Goal: Task Accomplishment & Management: Complete application form

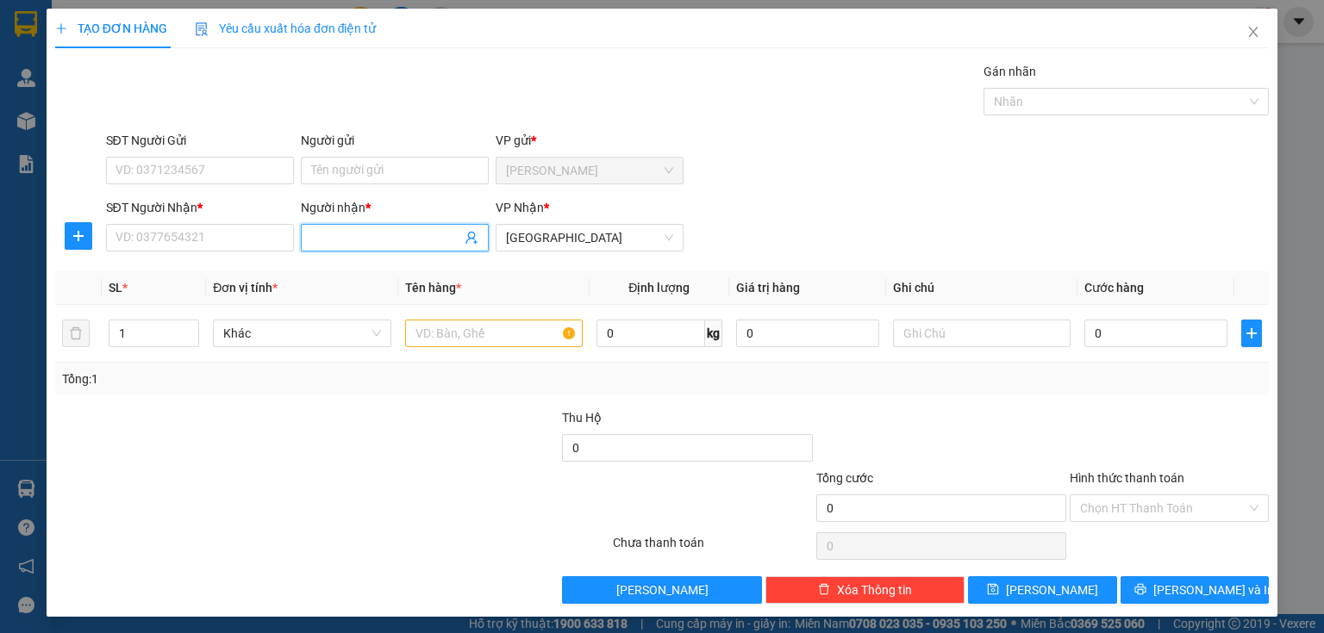
click at [341, 236] on input "Người nhận *" at bounding box center [386, 237] width 150 height 19
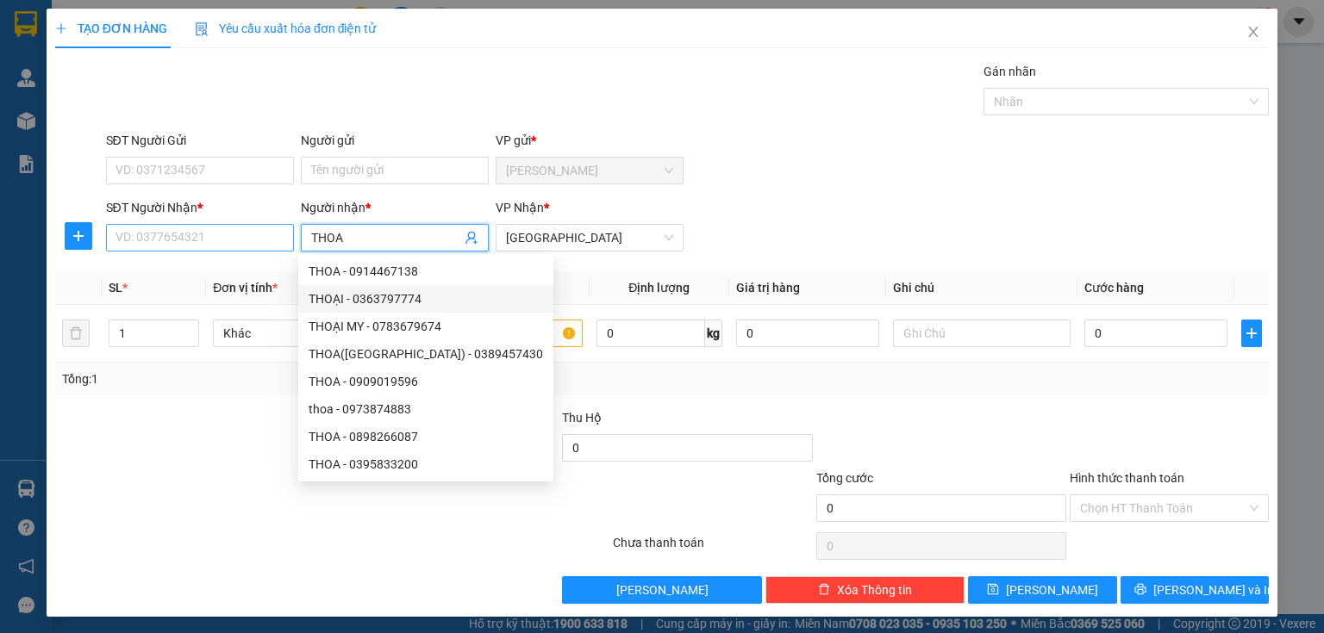
type input "THOA"
click at [156, 244] on input "SĐT Người Nhận *" at bounding box center [200, 238] width 188 height 28
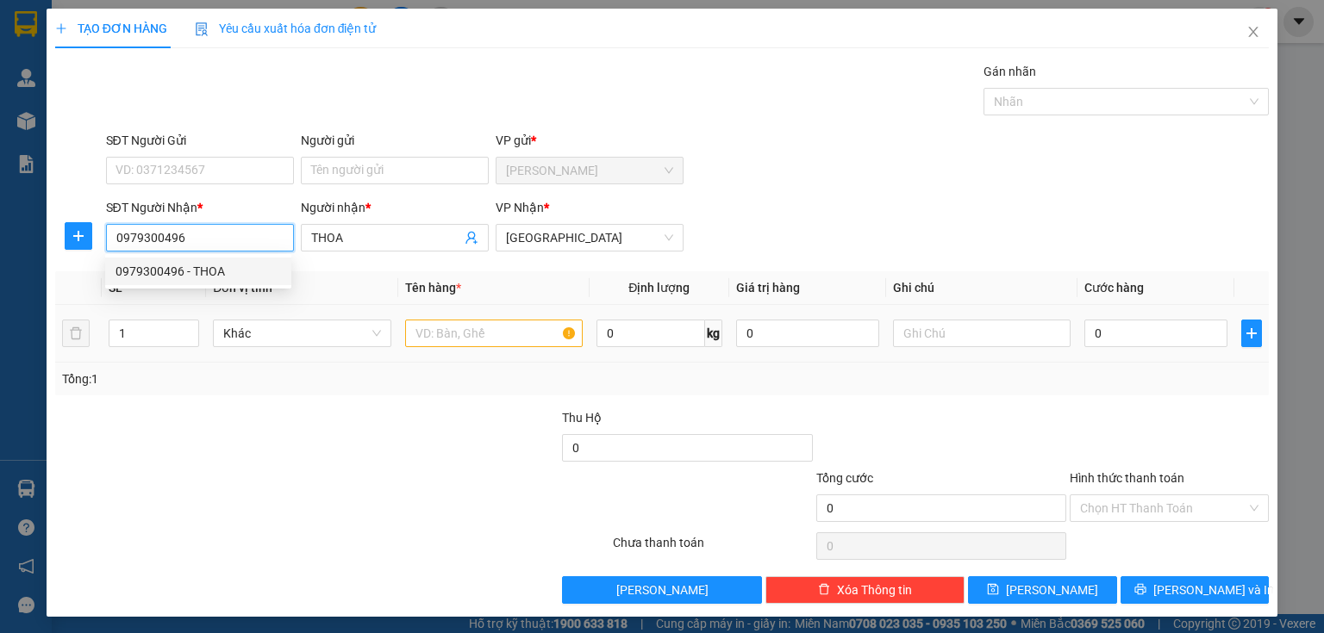
type input "0979300496"
click at [424, 336] on input "text" at bounding box center [494, 334] width 178 height 28
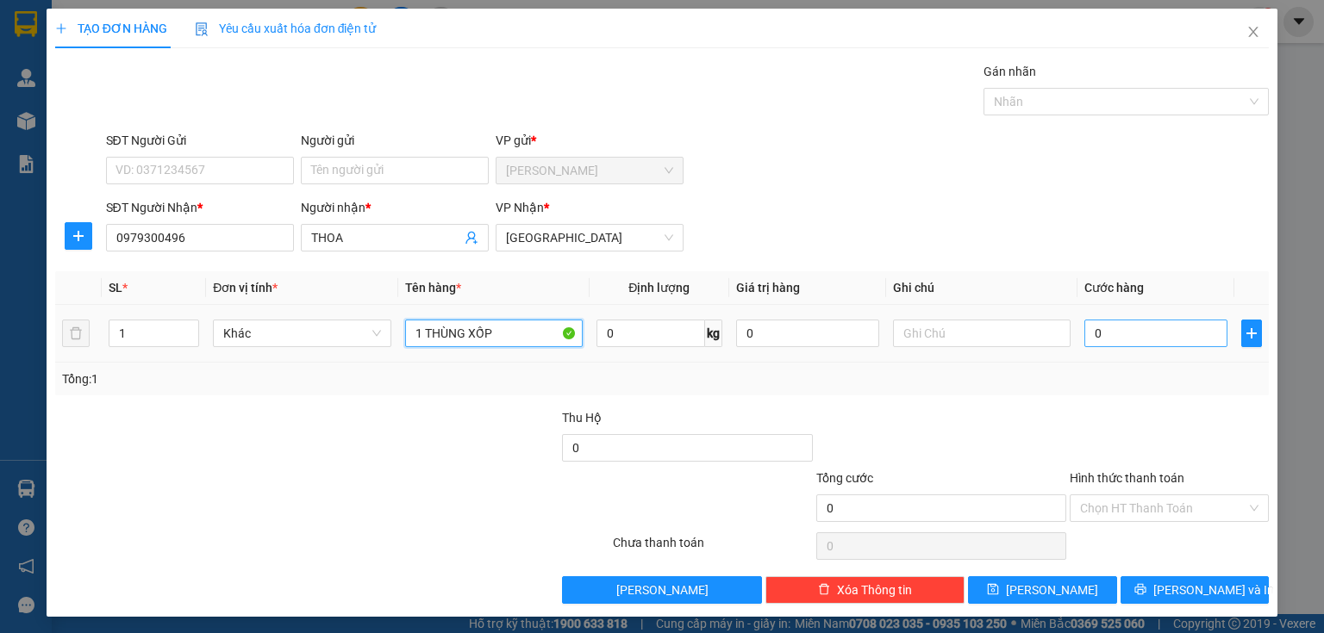
type input "1 THÙNG XỐP"
click at [1112, 342] on input "0" at bounding box center [1155, 334] width 143 height 28
type input "5"
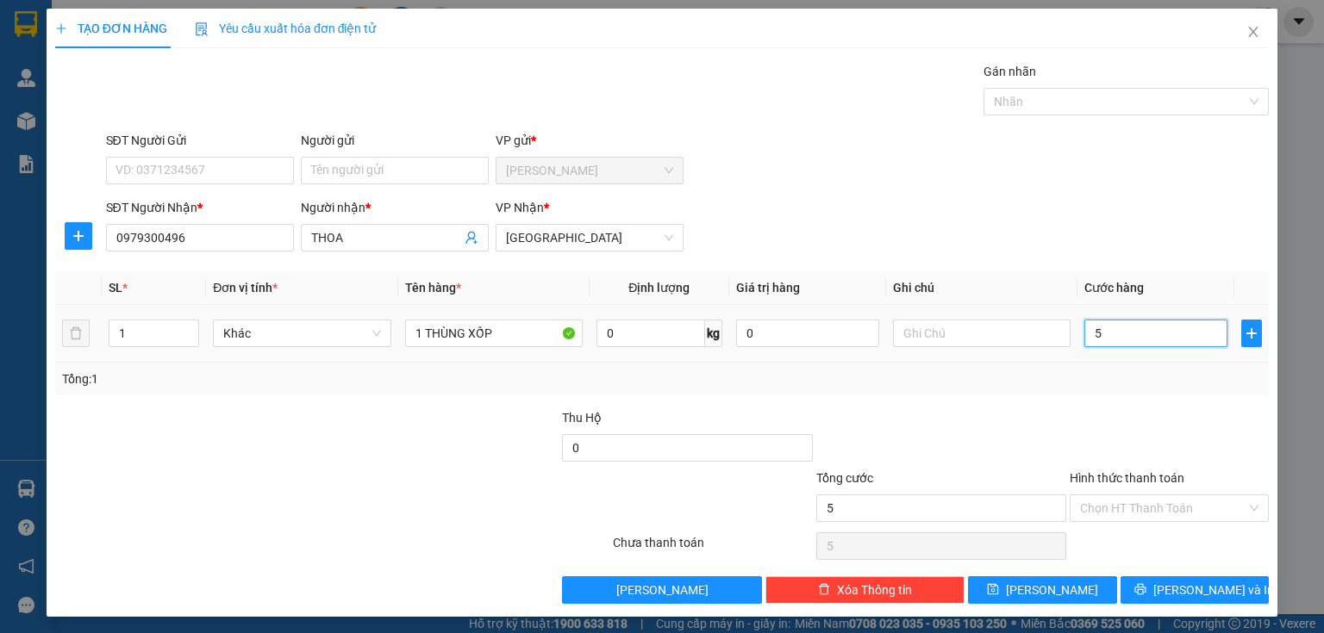
type input "50"
type input "500"
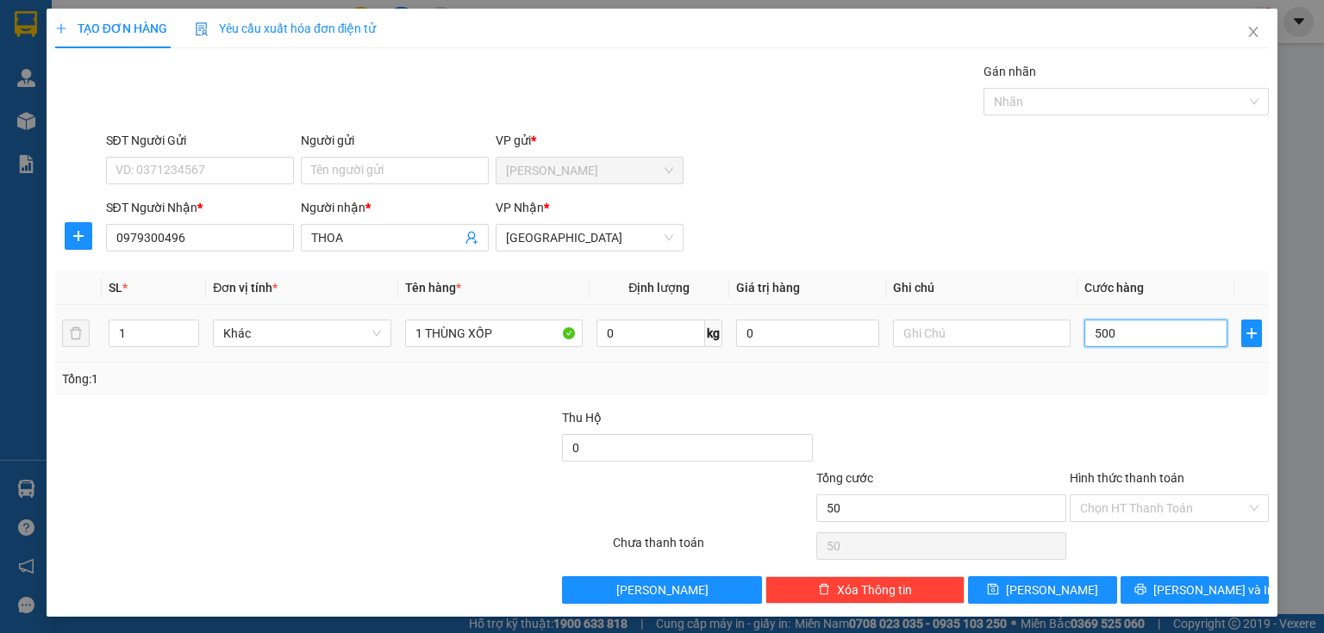
type input "500"
type input "5.000"
type input "50.000"
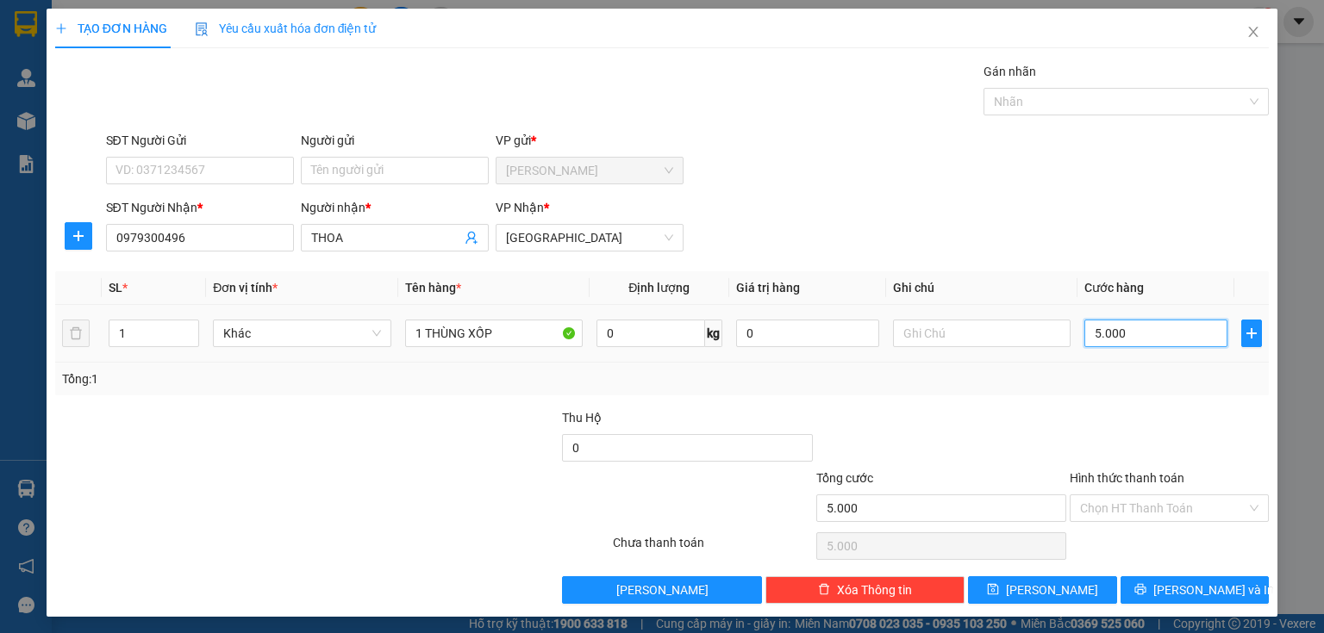
type input "50.000"
click at [1030, 587] on button "[PERSON_NAME]" at bounding box center [1042, 590] width 149 height 28
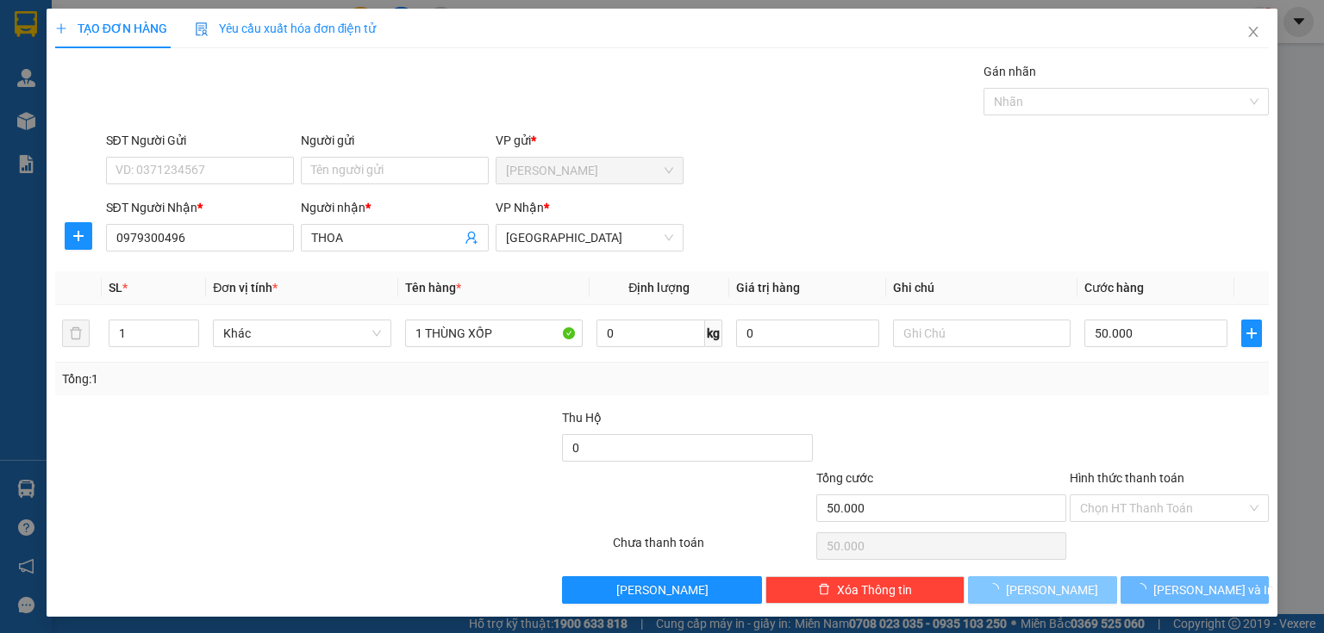
type input "0"
